Goal: Task Accomplishment & Management: Manage account settings

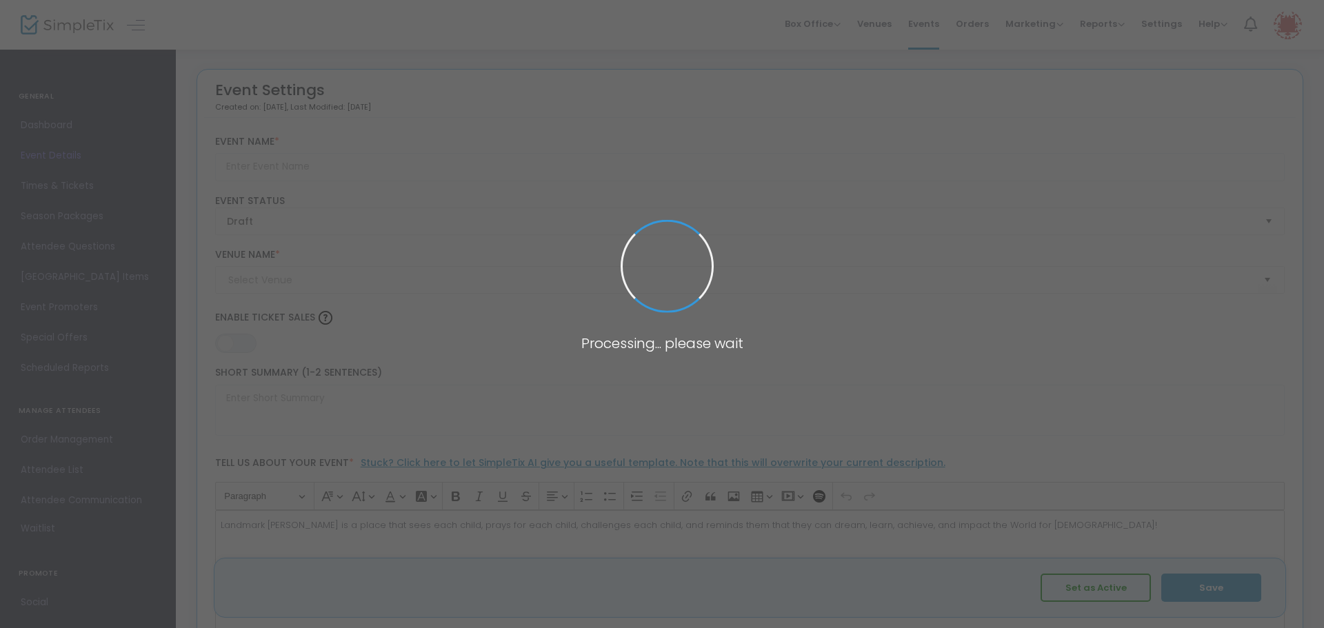
type input "Landmark Tour Tuesday"
type textarea "Landmark Christian is a place that sees each child, prays for each child, chall…"
type input "RSVP"
type input "Landmark Christian School"
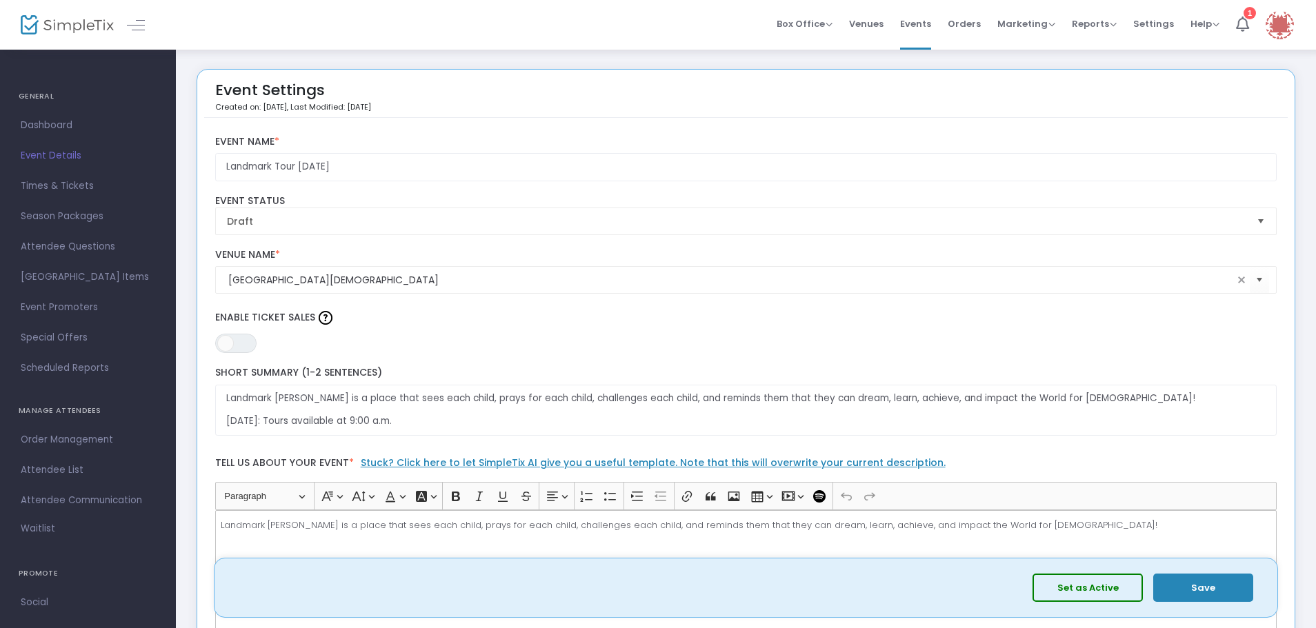
click at [42, 187] on span "Times & Tickets" at bounding box center [88, 186] width 134 height 18
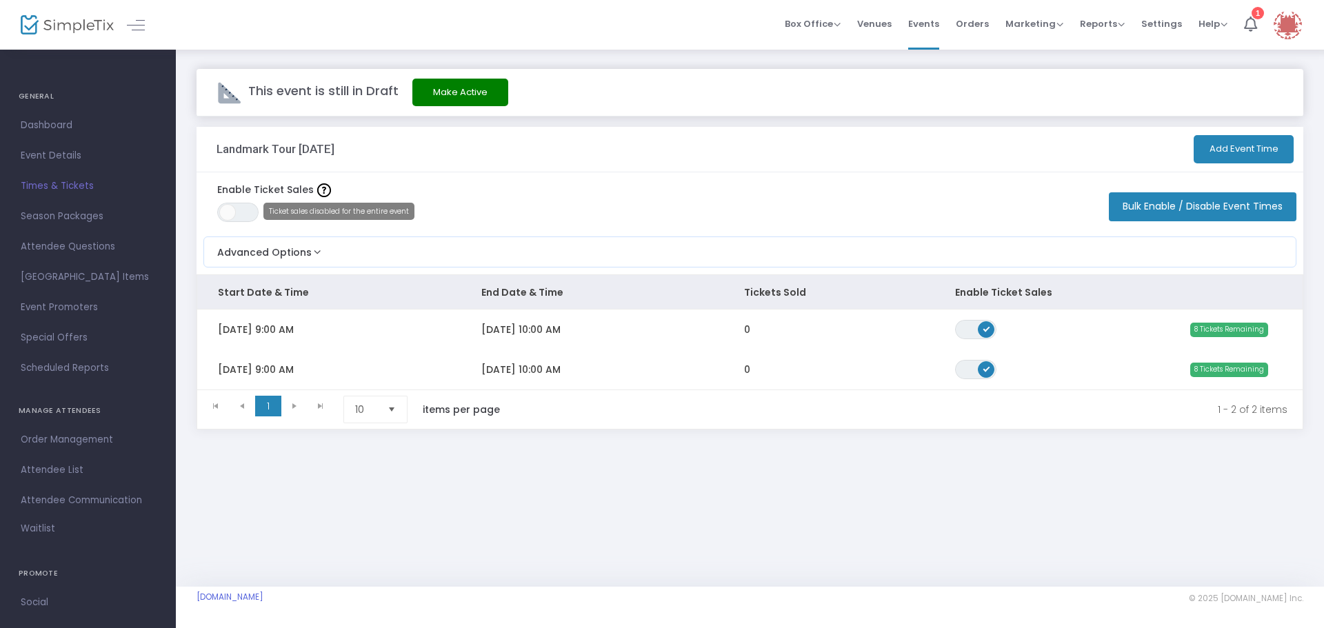
click at [1250, 155] on button "Add Event Time" at bounding box center [1244, 149] width 100 height 28
